Goal: Contribute content: Contribute content

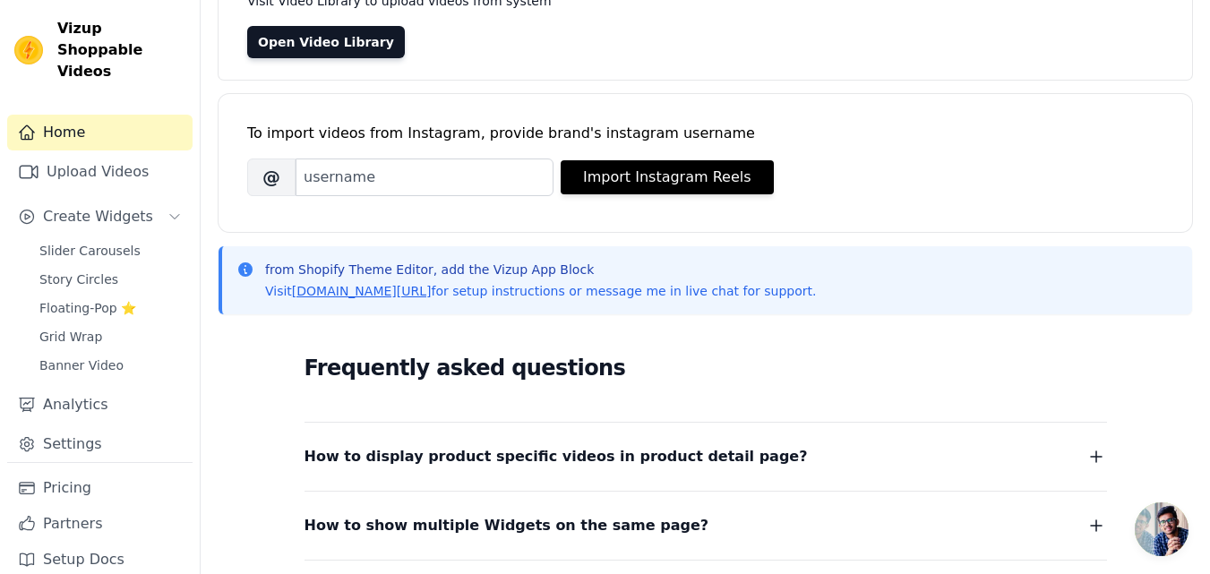
scroll to position [179, 0]
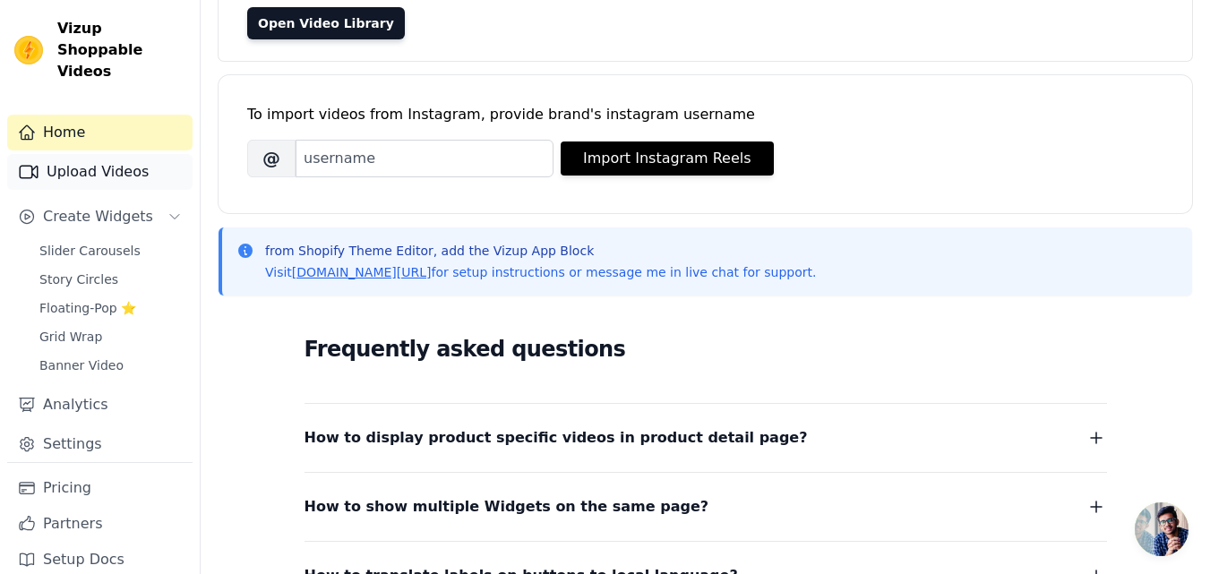
click at [116, 155] on link "Upload Videos" at bounding box center [99, 172] width 185 height 36
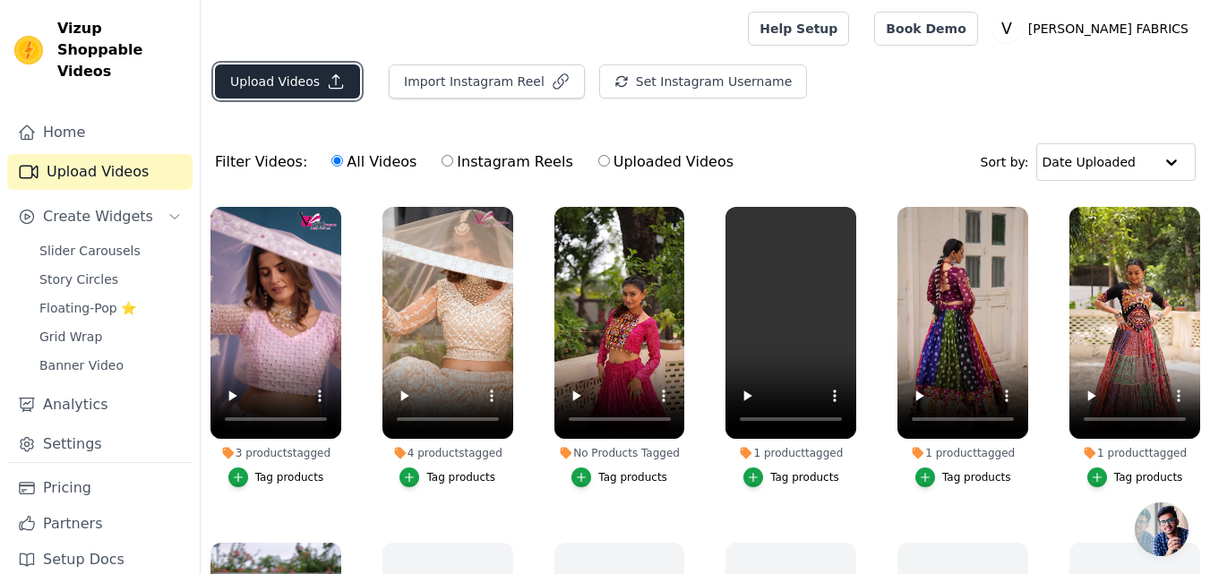
click at [291, 77] on button "Upload Videos" at bounding box center [287, 81] width 145 height 34
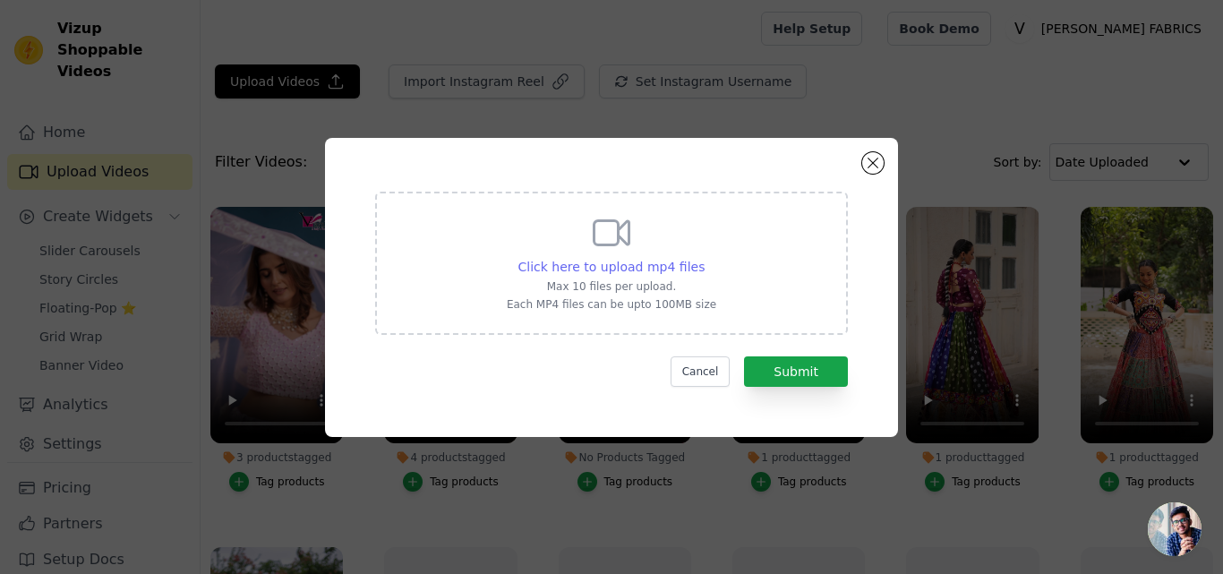
click at [668, 265] on span "Click here to upload mp4 files" at bounding box center [611, 267] width 187 height 14
click at [704, 258] on input "Click here to upload mp4 files Max 10 files per upload. Each MP4 files can be u…" at bounding box center [704, 257] width 1 height 1
type input "C:\fakepath\7140.mp4"
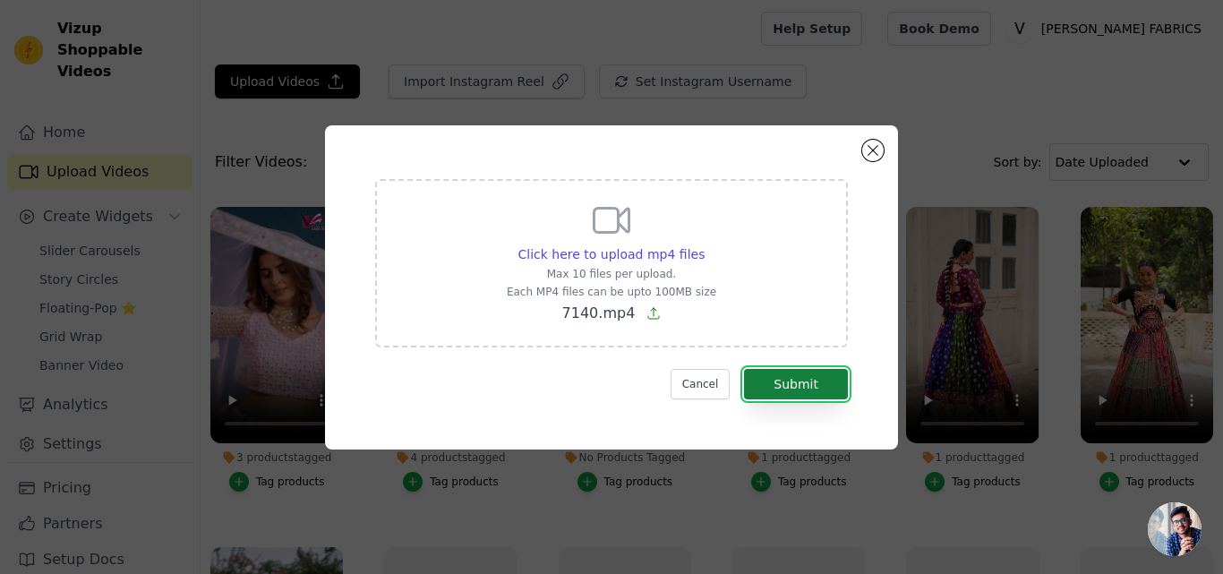
click at [792, 381] on button "Submit" at bounding box center [796, 384] width 104 height 30
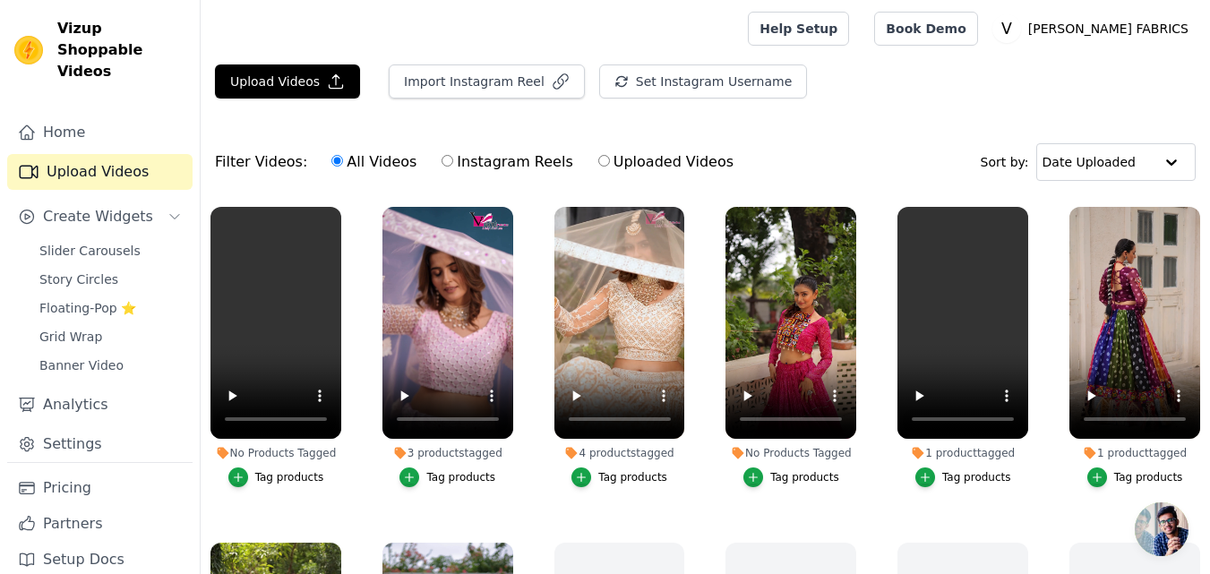
click at [269, 474] on div "Tag products" at bounding box center [289, 477] width 69 height 14
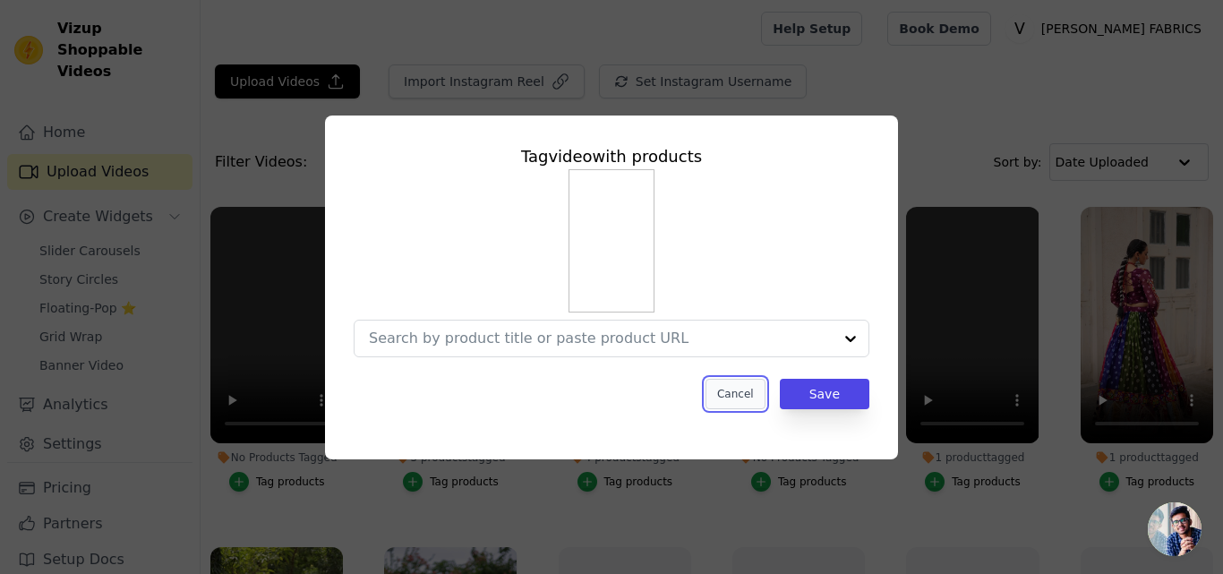
click at [755, 389] on button "Cancel" at bounding box center [736, 394] width 60 height 30
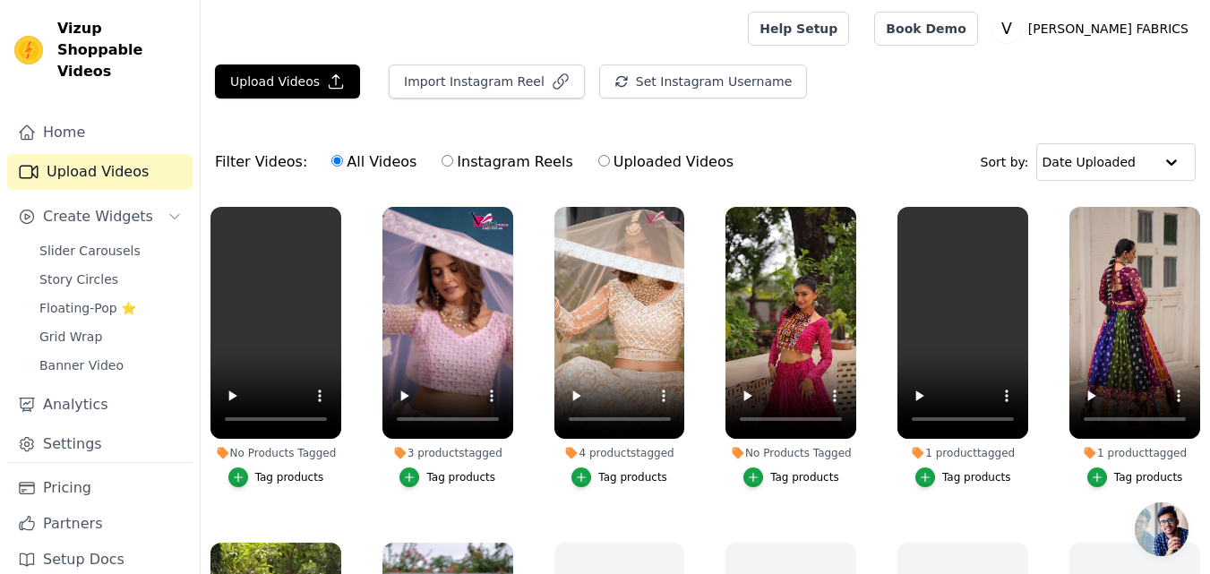
click at [301, 470] on div "Tag products" at bounding box center [289, 477] width 69 height 14
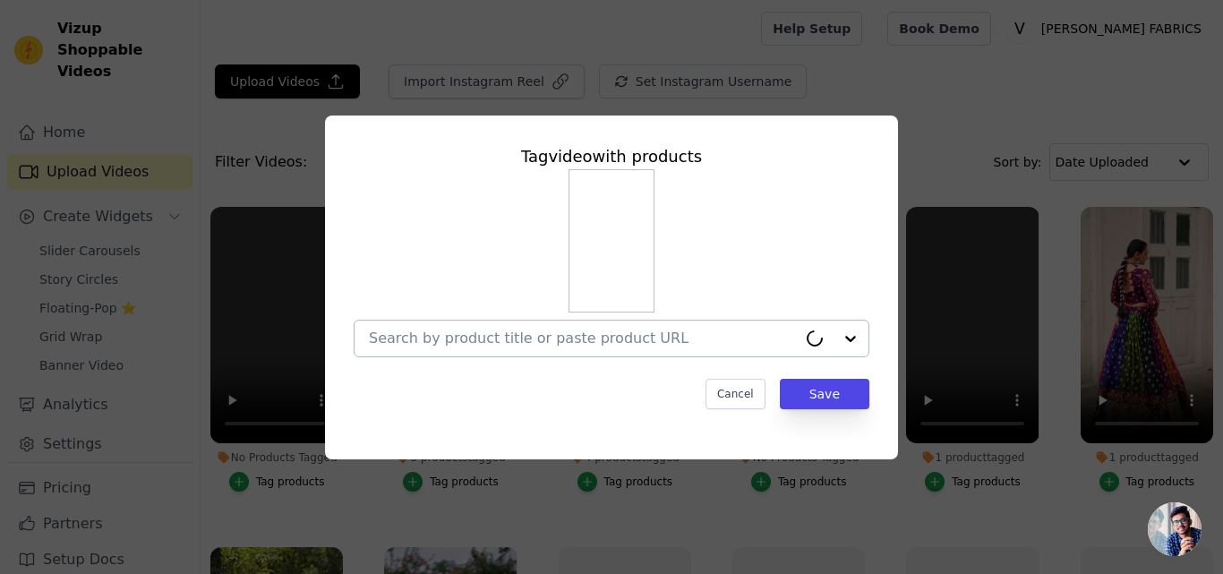
click at [438, 333] on input "No Products Tagged Tag video with products Cancel Save Tag products" at bounding box center [583, 338] width 428 height 17
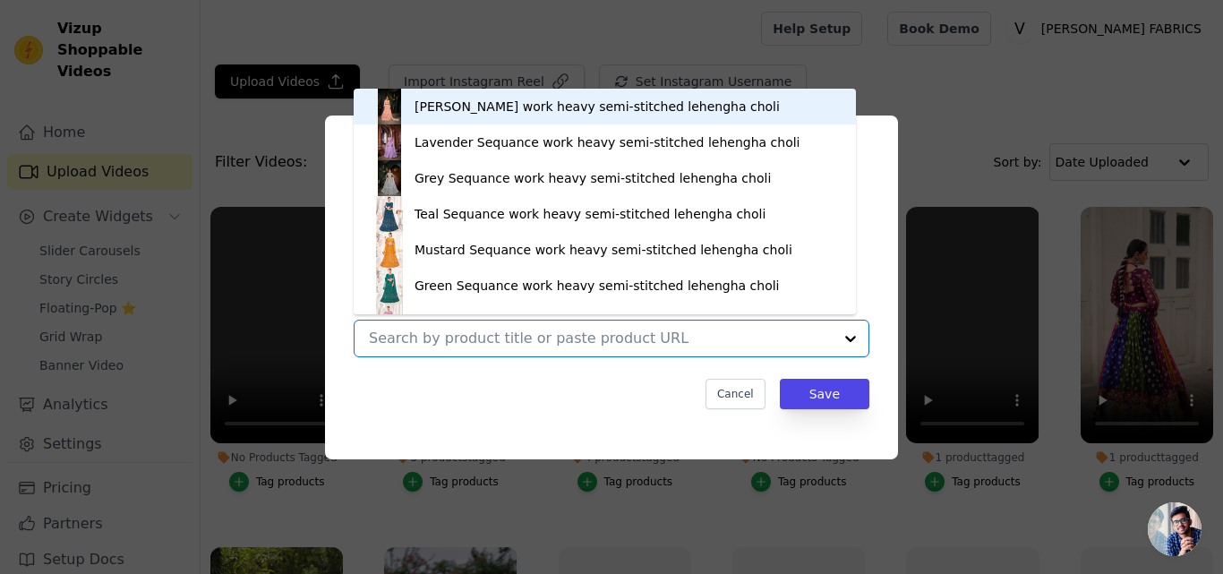
paste input "[URL][DOMAIN_NAME]"
type input "[URL][DOMAIN_NAME]"
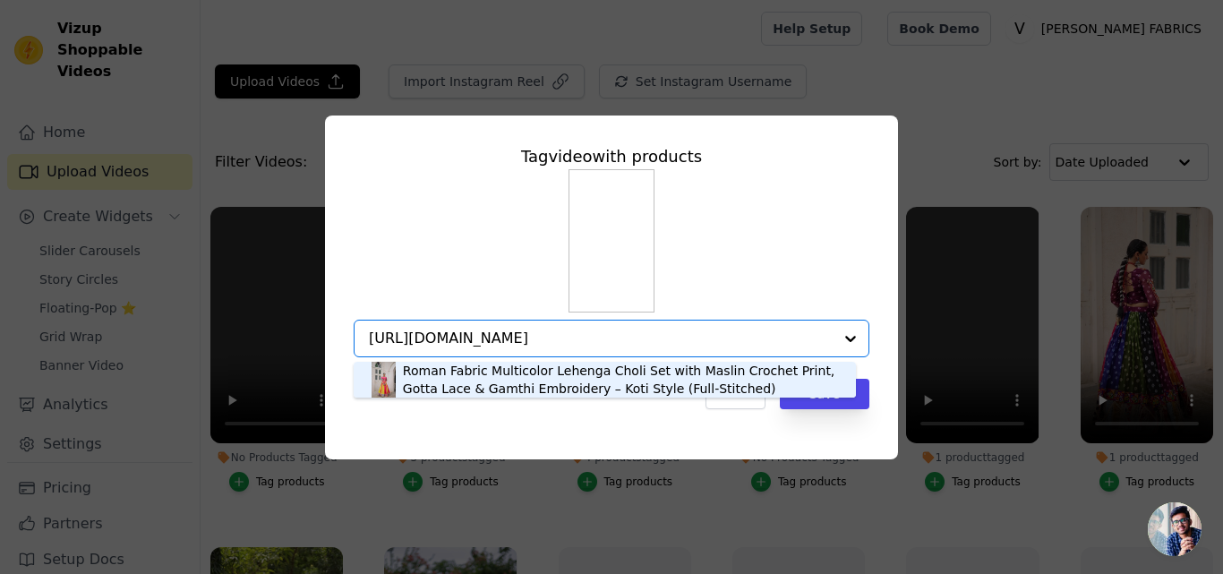
click at [469, 392] on div "Roman Fabric Multicolor Lehenga Choli Set with Maslin Crochet Print, Gotta Lace…" at bounding box center [620, 380] width 435 height 36
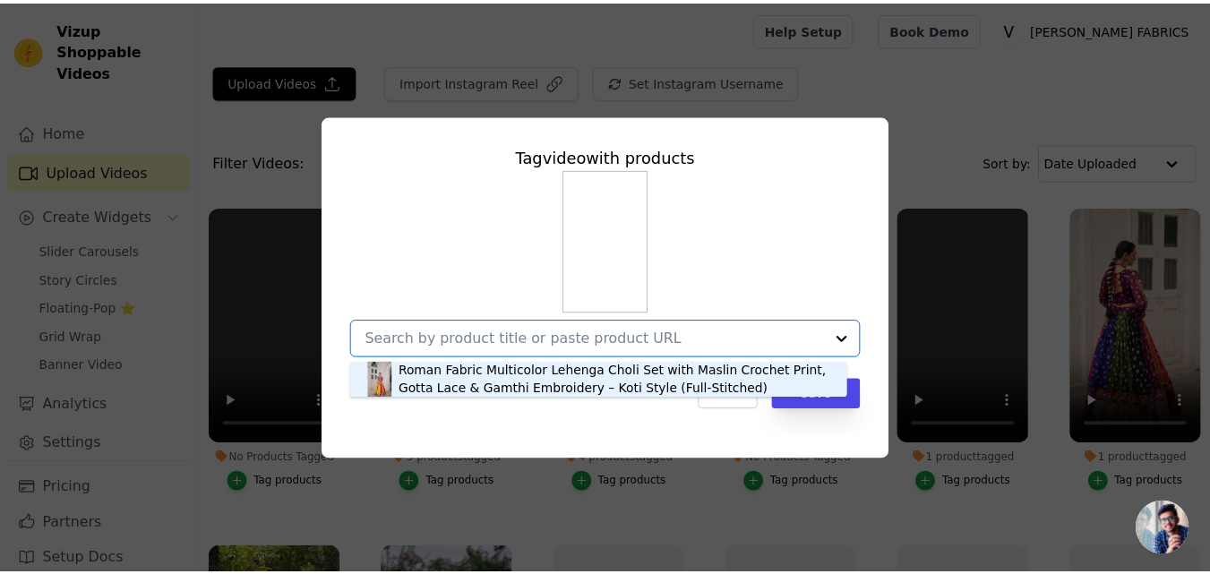
scroll to position [0, 0]
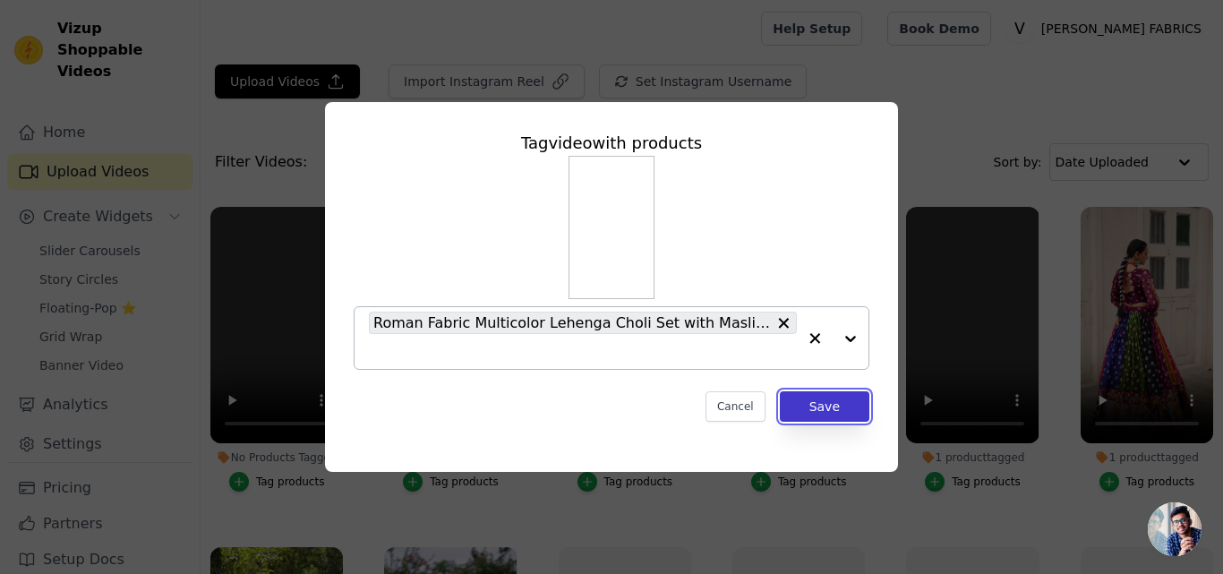
click at [830, 406] on button "Save" at bounding box center [825, 406] width 90 height 30
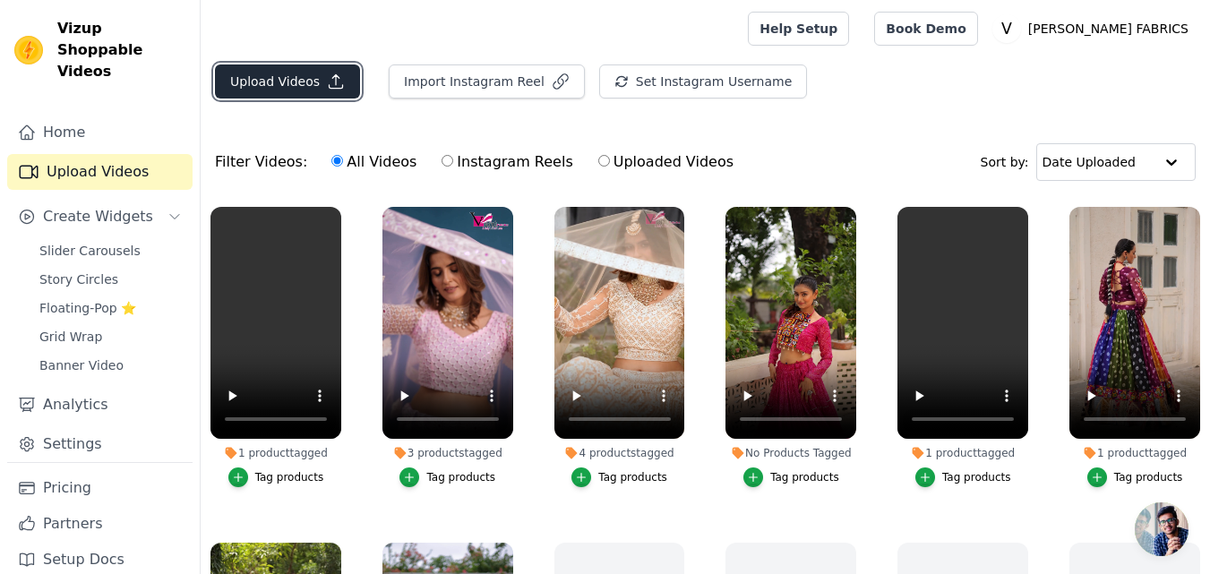
click at [303, 73] on button "Upload Videos" at bounding box center [287, 81] width 145 height 34
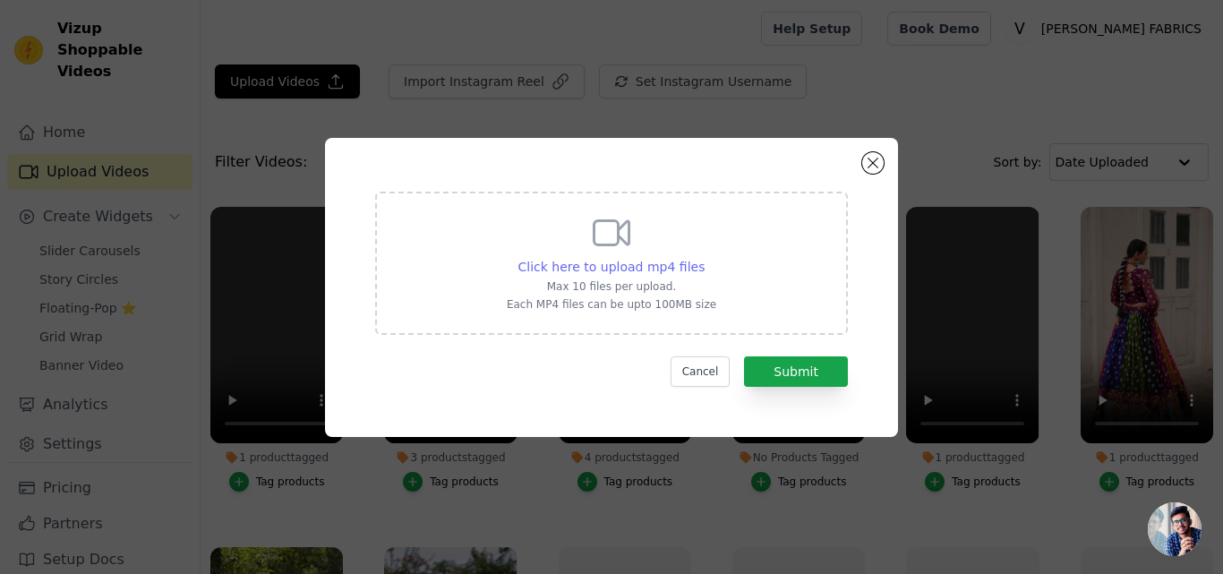
click at [620, 269] on span "Click here to upload mp4 files" at bounding box center [611, 267] width 187 height 14
click at [704, 258] on input "Click here to upload mp4 files Max 10 files per upload. Each MP4 files can be u…" at bounding box center [704, 257] width 1 height 1
type input "C:\fakepath\7141.mp4"
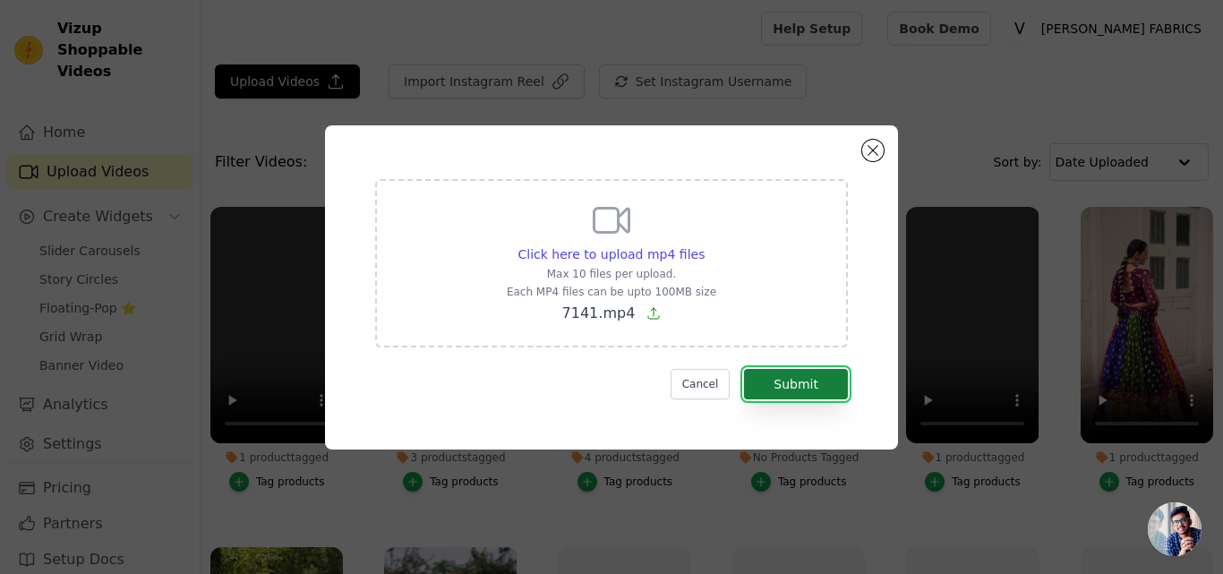
click at [783, 372] on button "Submit" at bounding box center [796, 384] width 104 height 30
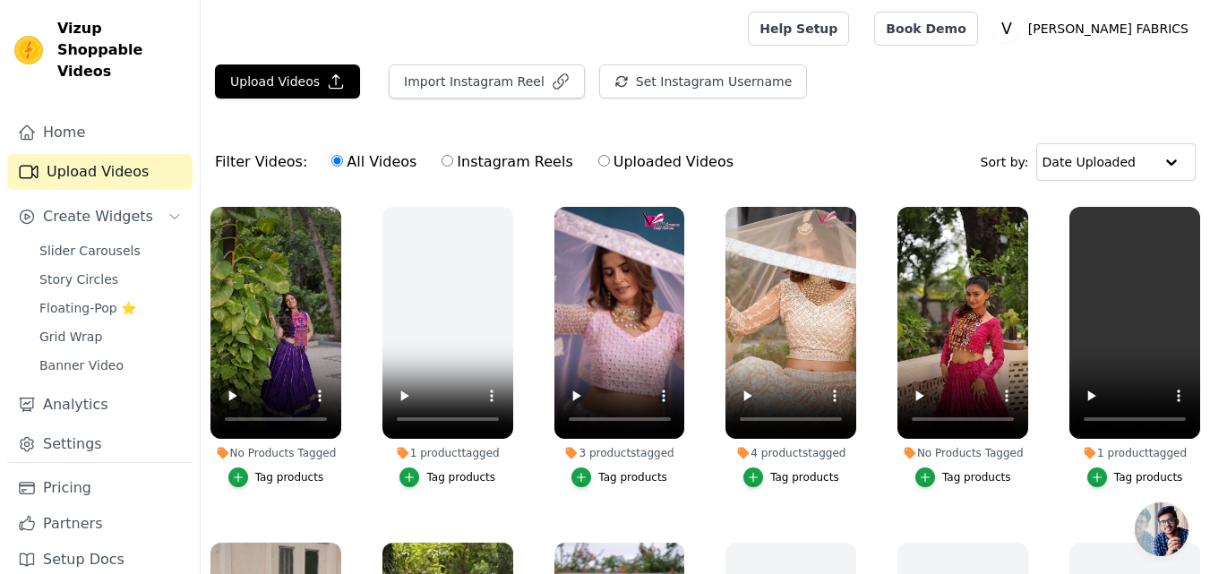
click at [260, 470] on div "Tag products" at bounding box center [289, 477] width 69 height 14
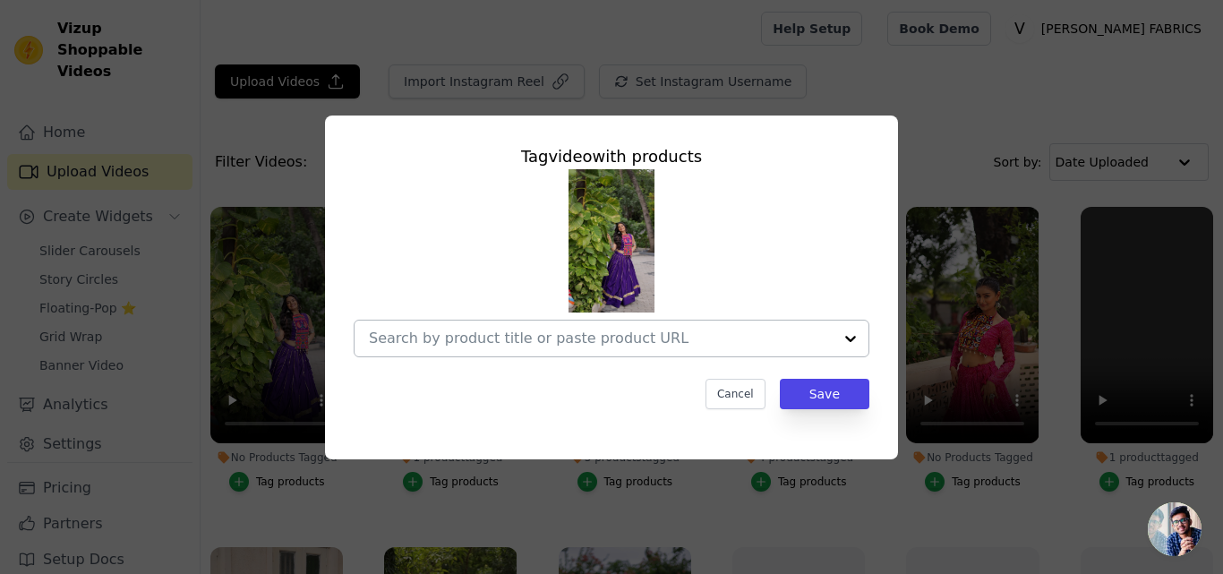
click at [431, 334] on input "No Products Tagged Tag video with products Cancel Save Tag products" at bounding box center [601, 338] width 464 height 17
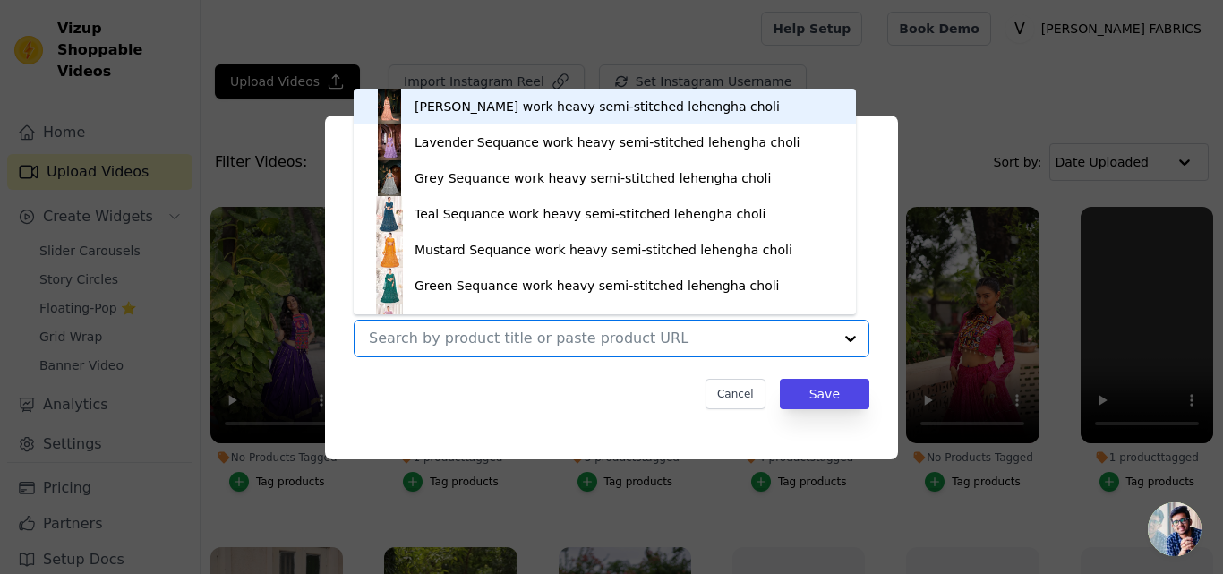
paste input "https://varniethnics.com/products/roman-fabric-purple-lehenga-choli-set-with-go…"
type input "https://varniethnics.com/products/roman-fabric-purple-lehenga-choli-set-with-go…"
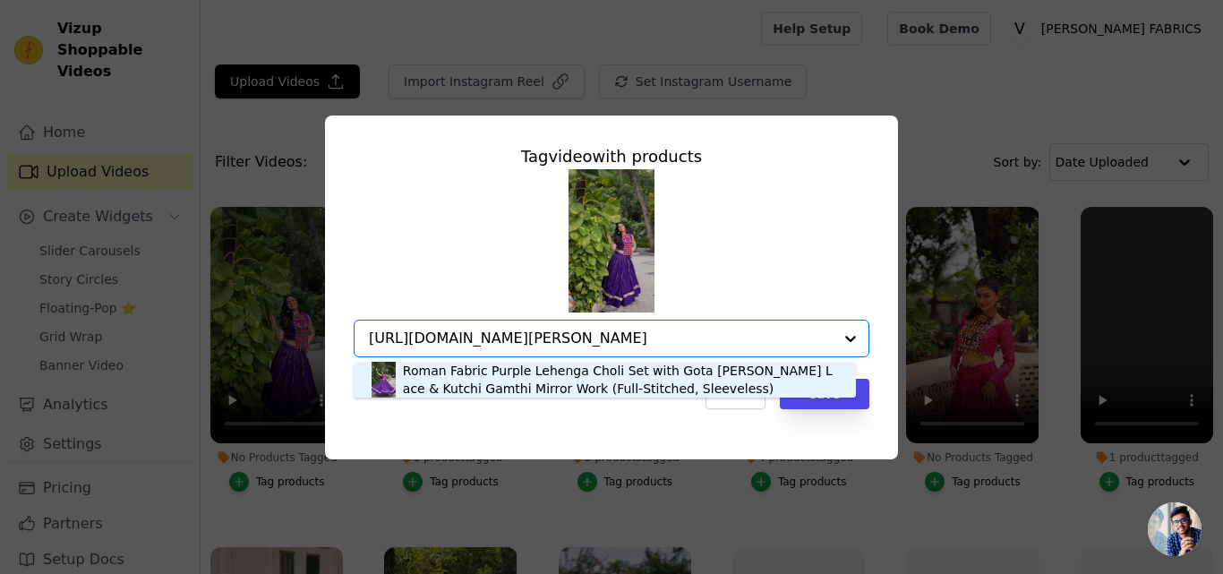
click at [428, 392] on div "Roman Fabric Purple Lehenga Choli Set with Gota Patti Lace & Kutchi Gamthi Mirr…" at bounding box center [620, 380] width 435 height 36
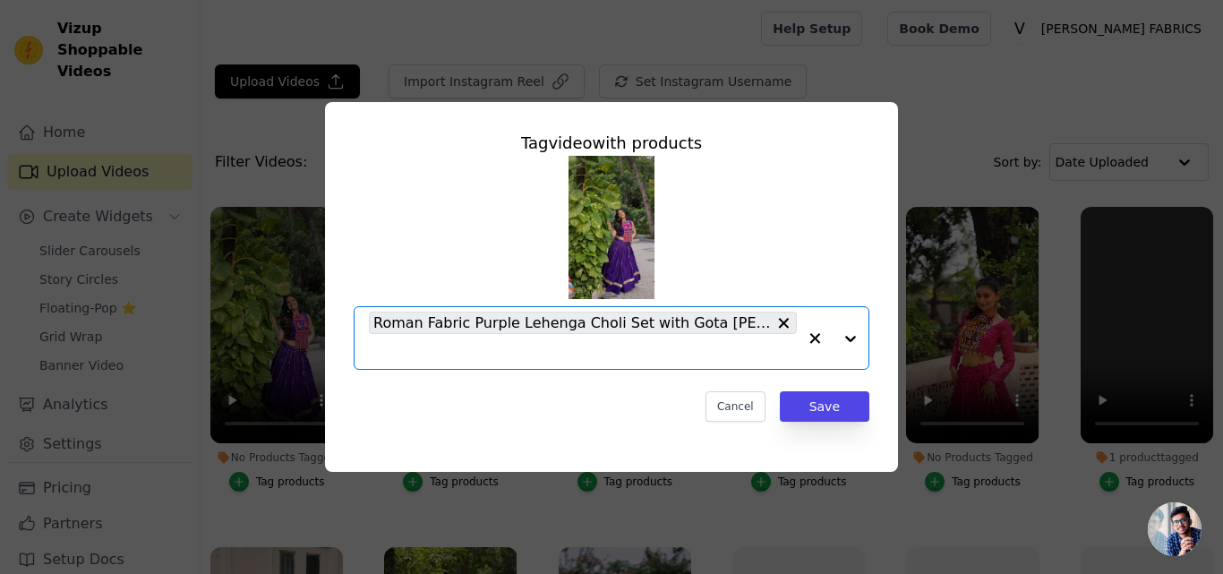
scroll to position [0, 0]
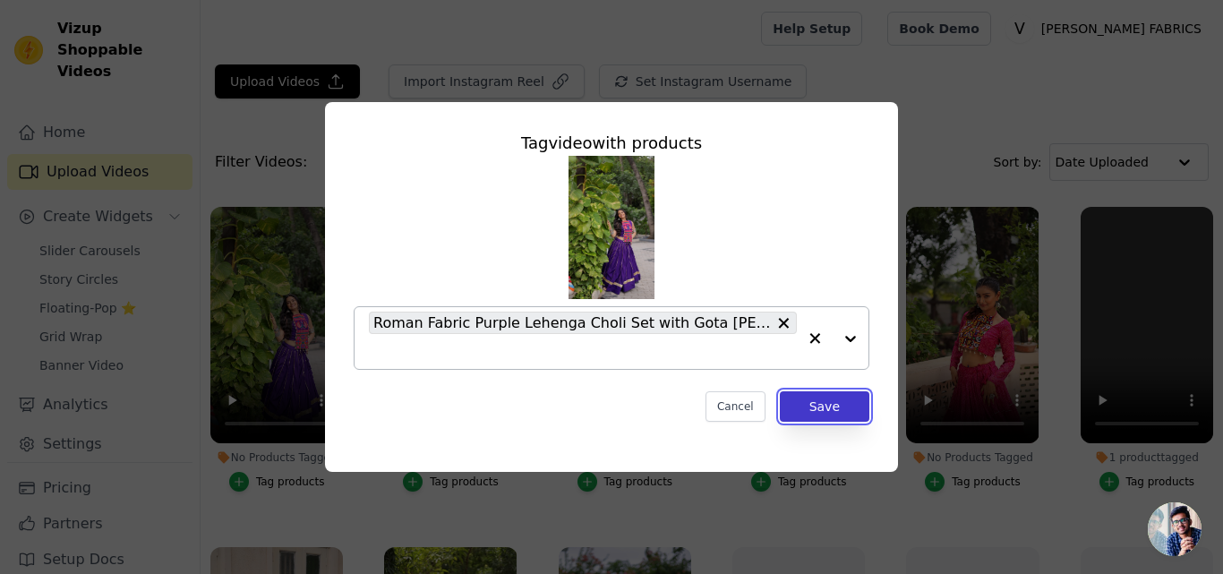
click at [847, 405] on button "Save" at bounding box center [825, 406] width 90 height 30
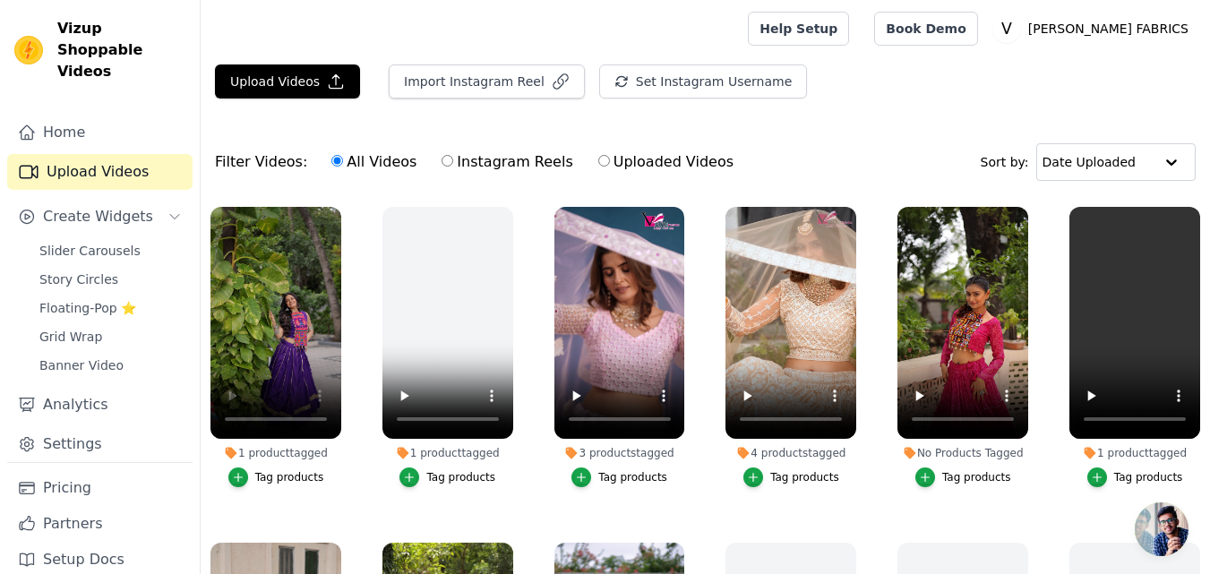
click at [253, 468] on button "Tag products" at bounding box center [276, 477] width 96 height 20
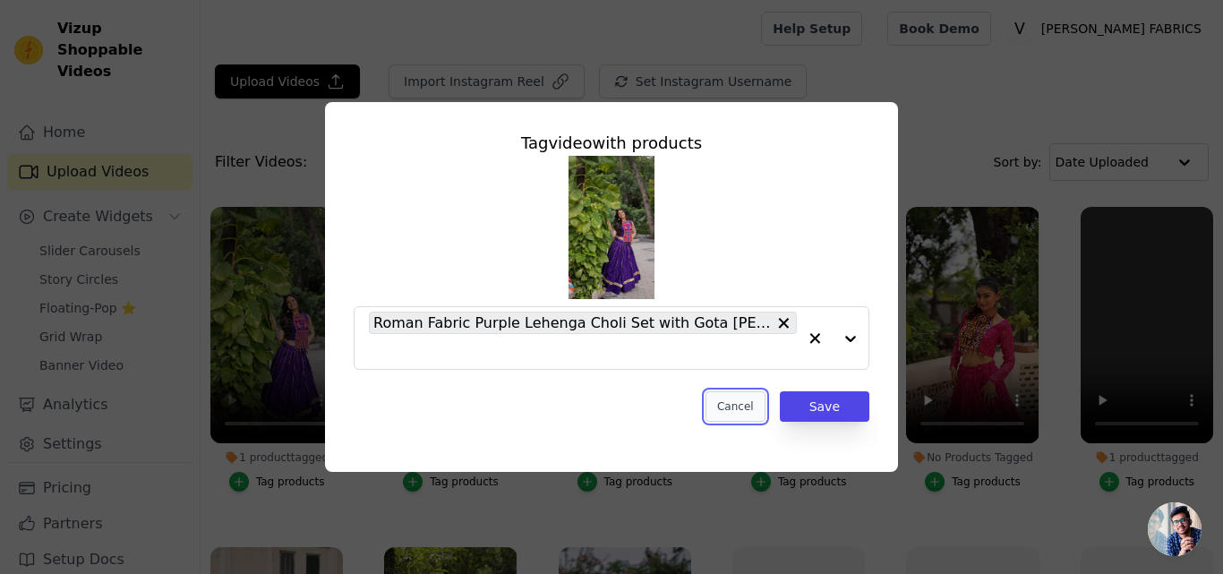
click at [738, 406] on button "Cancel" at bounding box center [736, 406] width 60 height 30
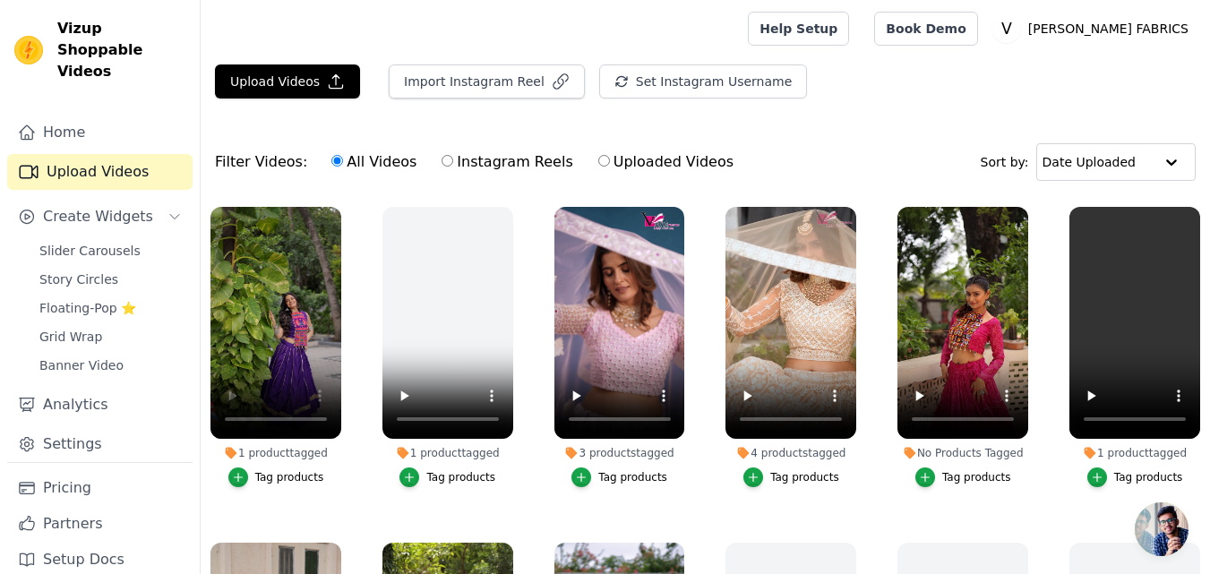
click at [278, 474] on div "Tag products" at bounding box center [289, 477] width 69 height 14
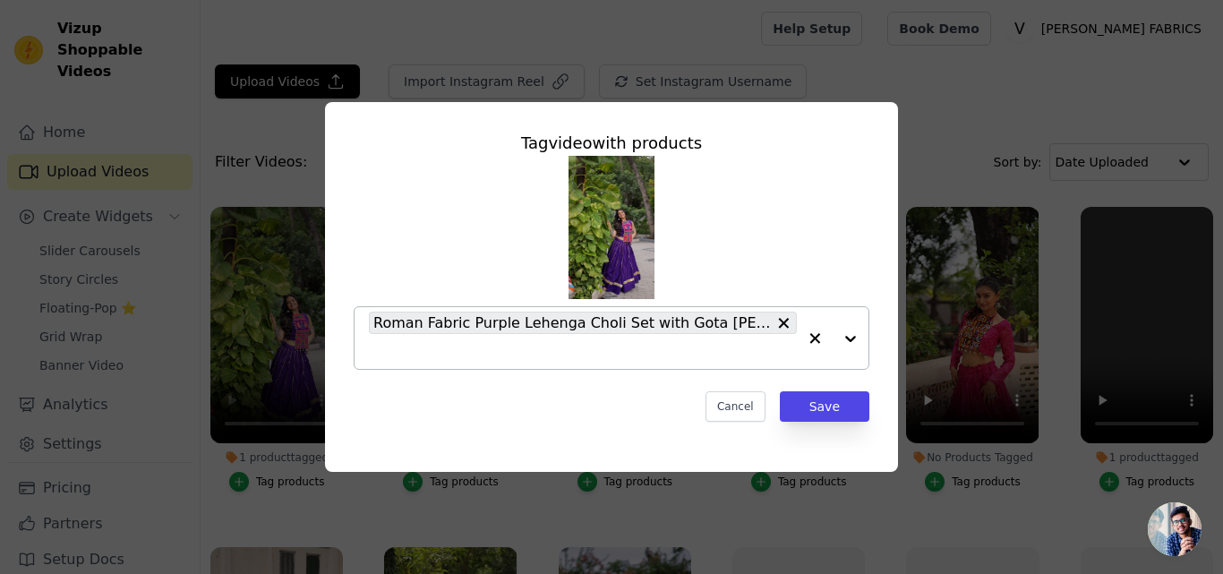
click at [425, 344] on input "1 product tagged Tag video with products Roman Fabric Purple Lehenga Choli Set …" at bounding box center [583, 351] width 428 height 17
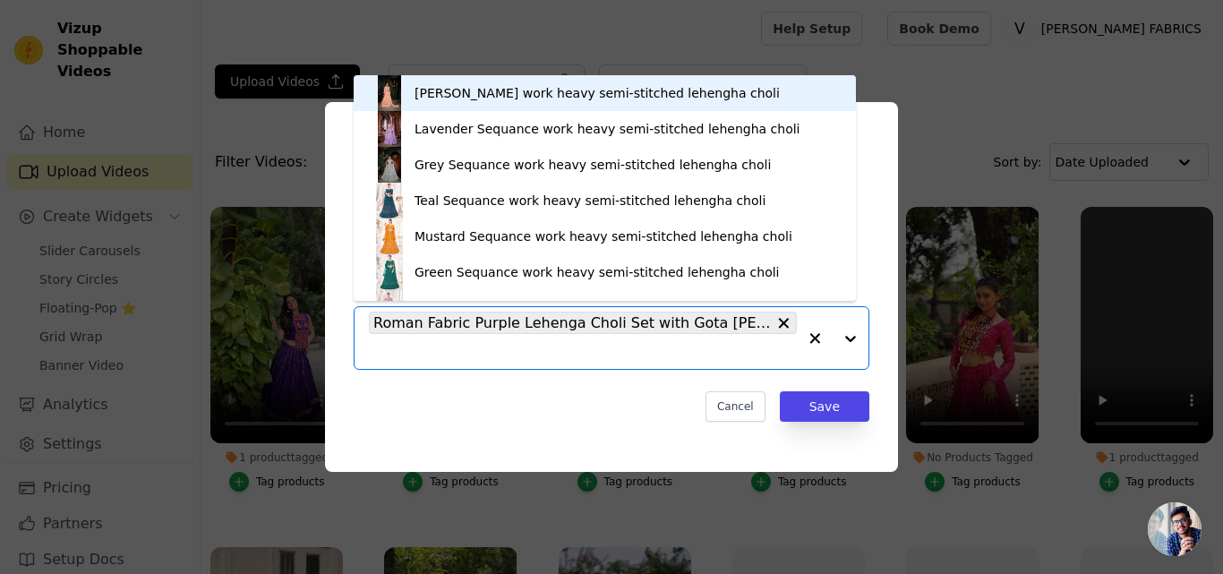
paste input "https://varniethnics.com/products/roman-fabric-multicolor-lehenga-choli-set-wit…"
type input "https://varniethnics.com/products/roman-fabric-multicolor-lehenga-choli-set-wit…"
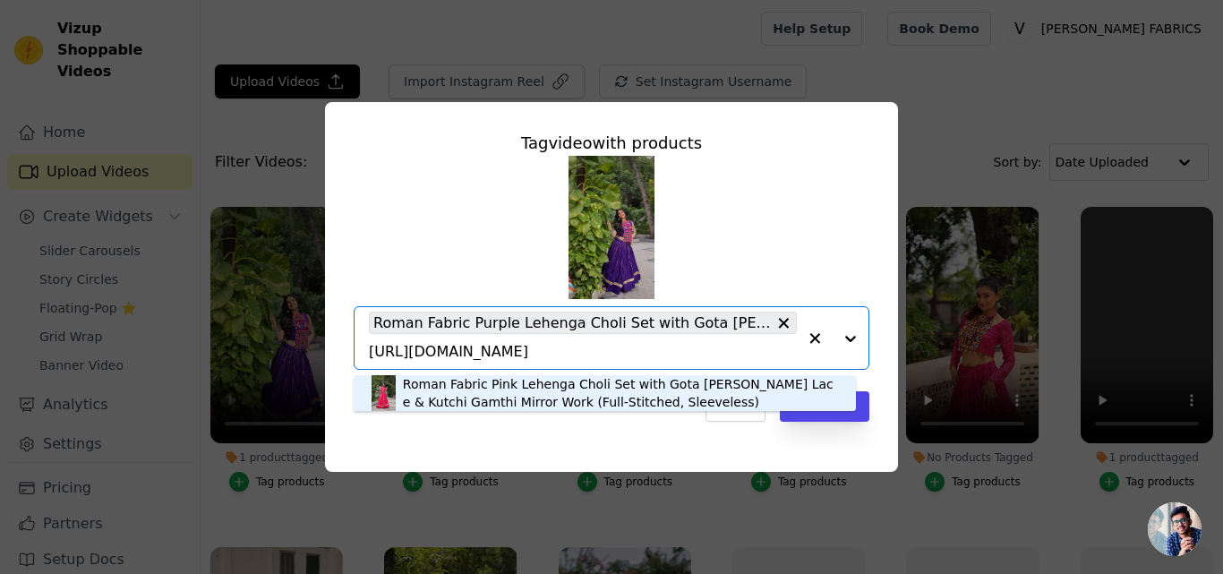
click at [433, 393] on div "Roman Fabric Pink Lehenga Choli Set with Gota Patti Lace & Kutchi Gamthi Mirror…" at bounding box center [620, 393] width 435 height 36
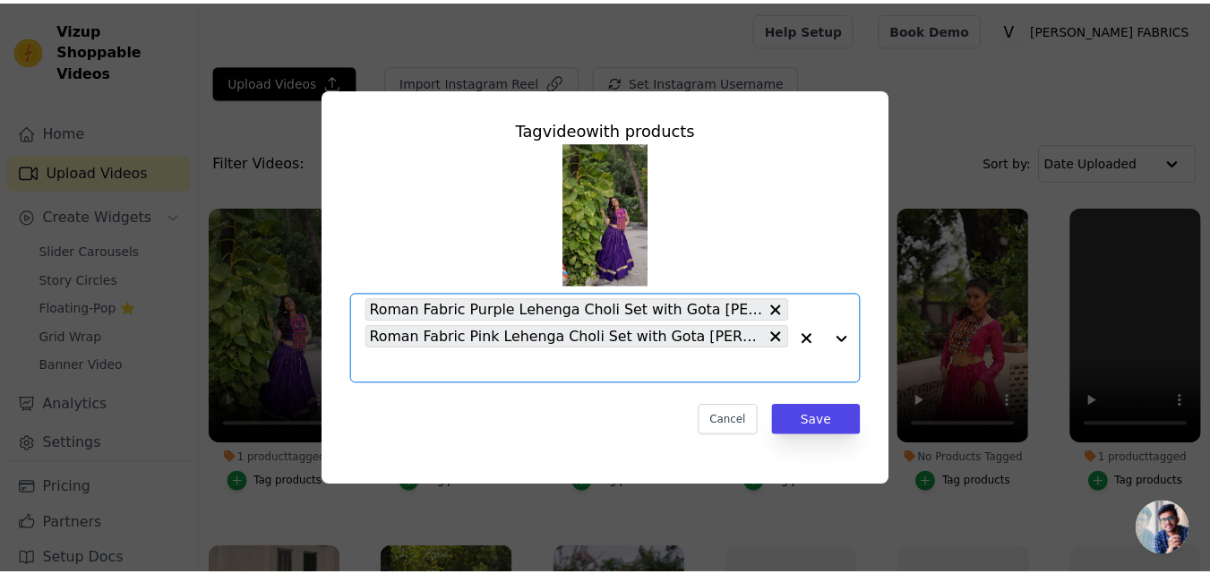
scroll to position [0, 0]
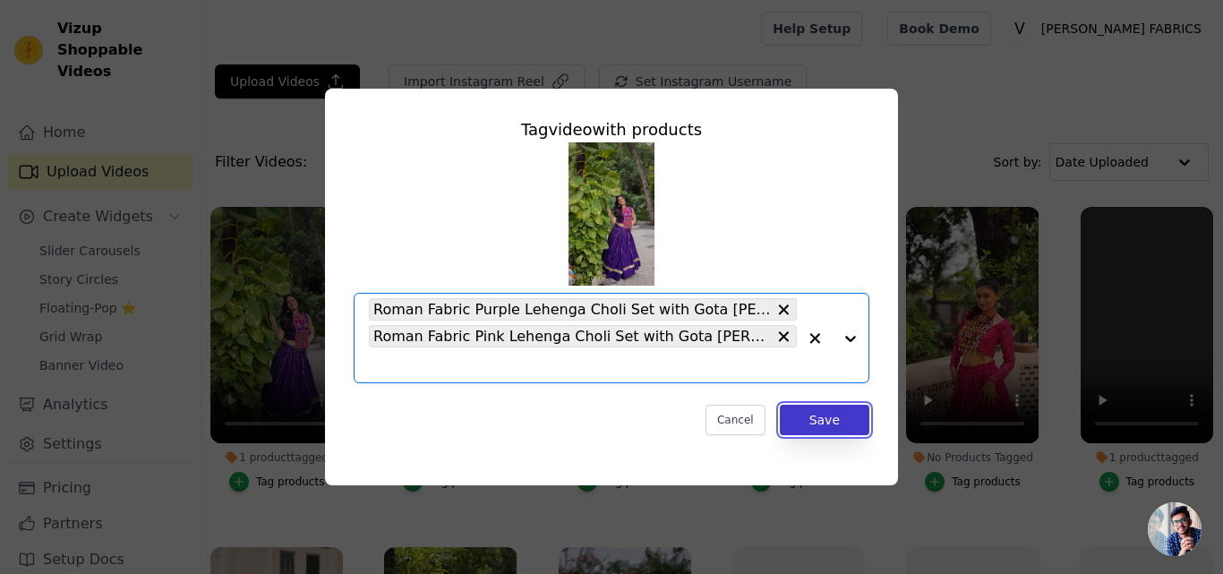
click at [855, 430] on button "Save" at bounding box center [825, 420] width 90 height 30
